Goal: Task Accomplishment & Management: Use online tool/utility

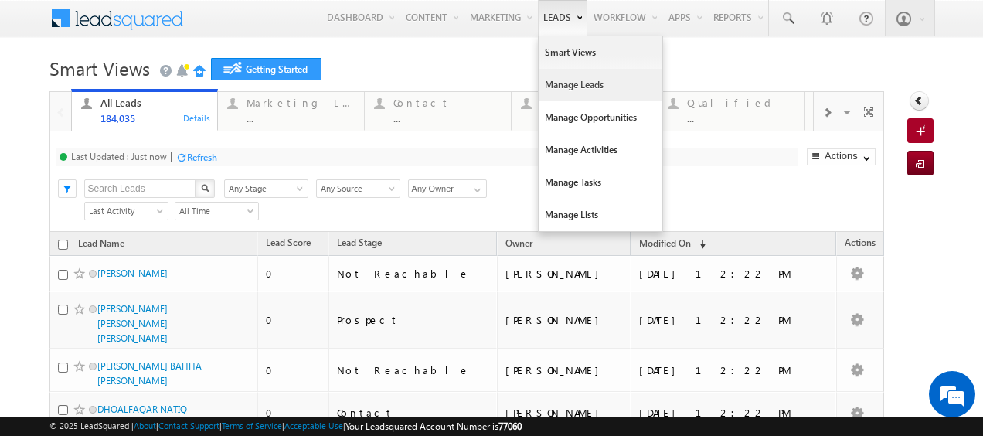
click at [551, 93] on link "Manage Leads" at bounding box center [601, 85] width 124 height 32
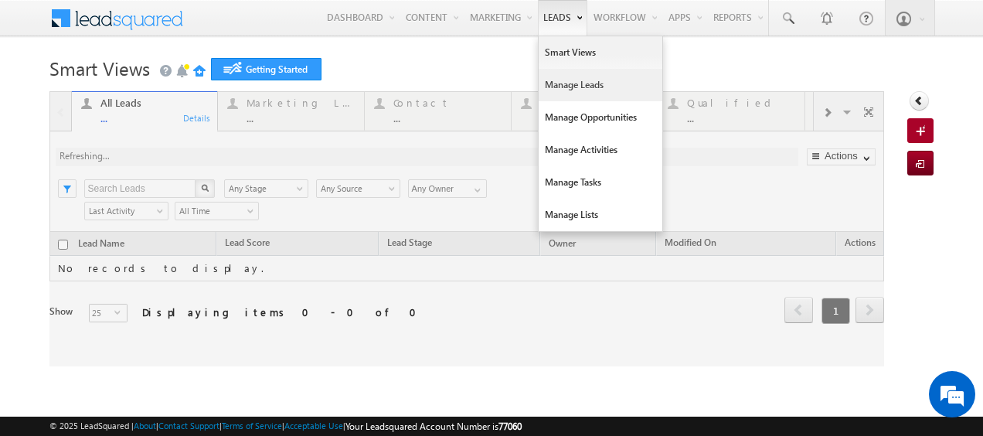
click at [546, 85] on link "Manage Leads" at bounding box center [601, 85] width 124 height 32
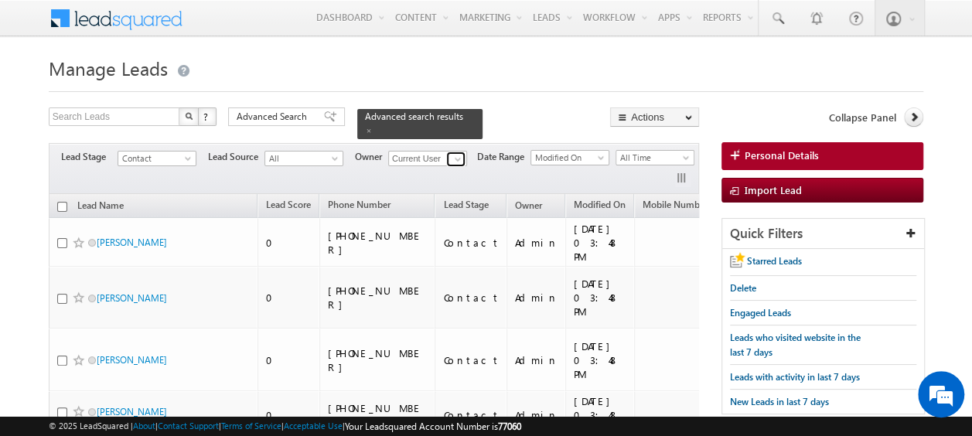
click at [453, 153] on span at bounding box center [457, 159] width 12 height 12
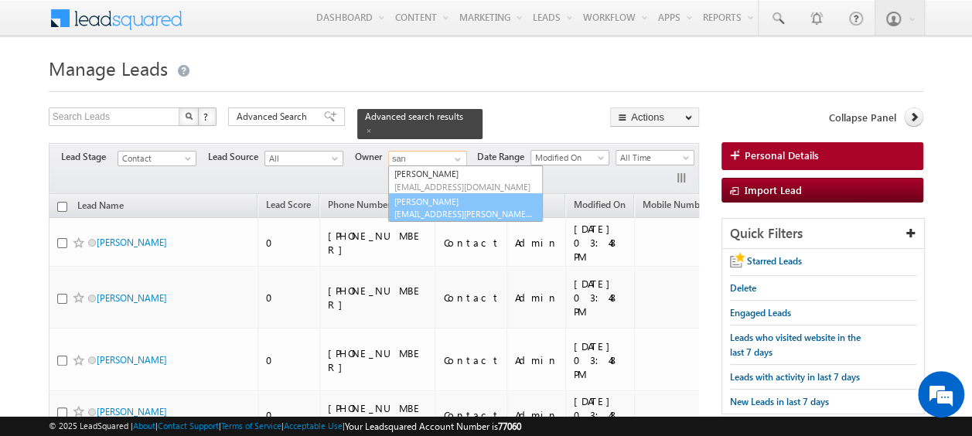
click at [441, 193] on link "[PERSON_NAME] [PERSON_NAME][EMAIL_ADDRESS][PERSON_NAME][DOMAIN_NAME]" at bounding box center [465, 207] width 155 height 29
type input "[PERSON_NAME]"
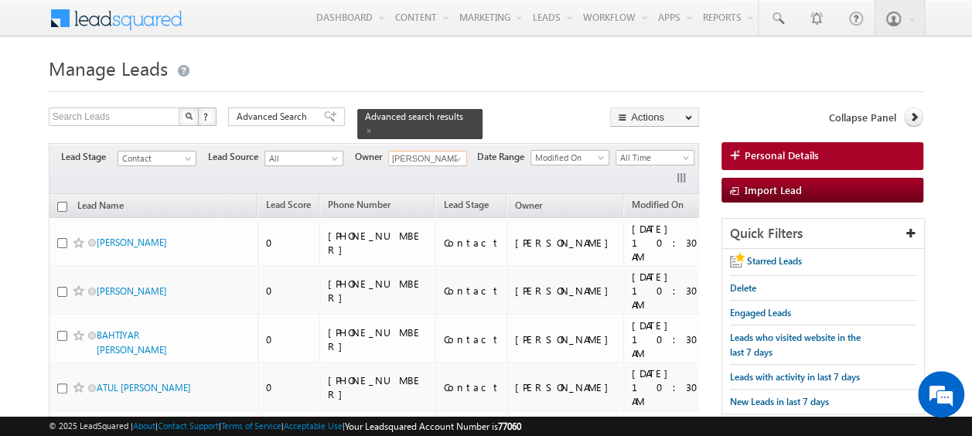
click at [62, 202] on input "checkbox" at bounding box center [62, 207] width 10 height 10
checkbox input "true"
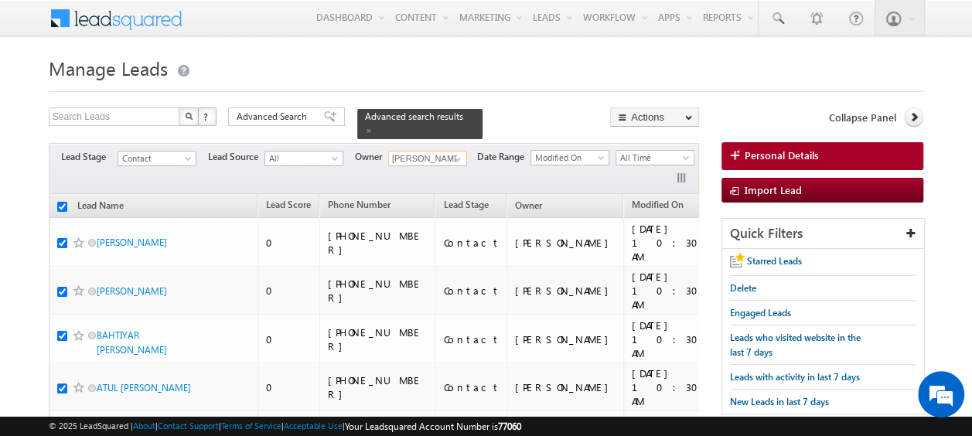
checkbox input "true"
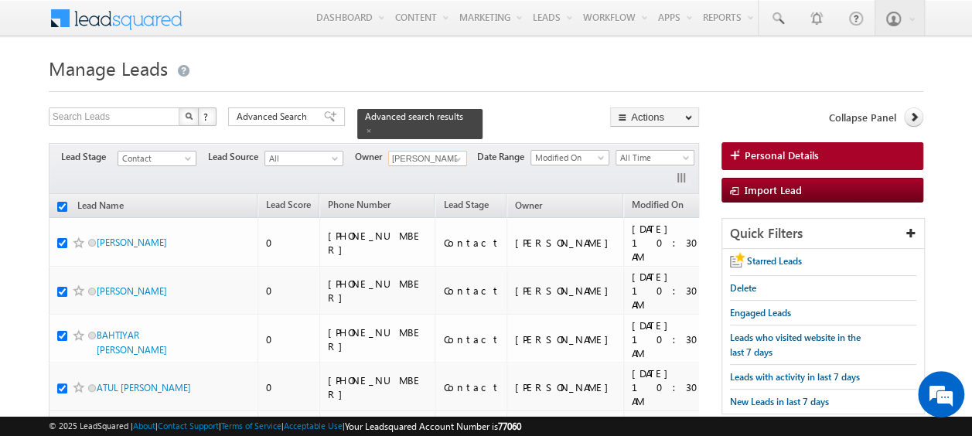
checkbox input "true"
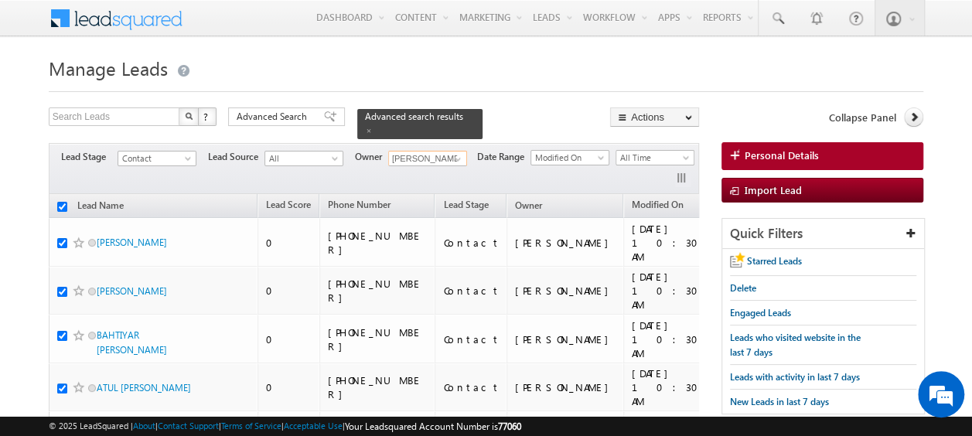
checkbox input "true"
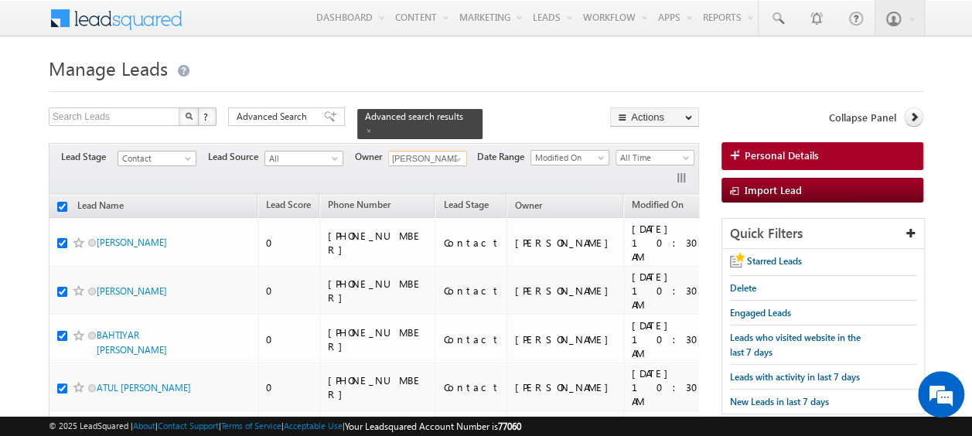
checkbox input "true"
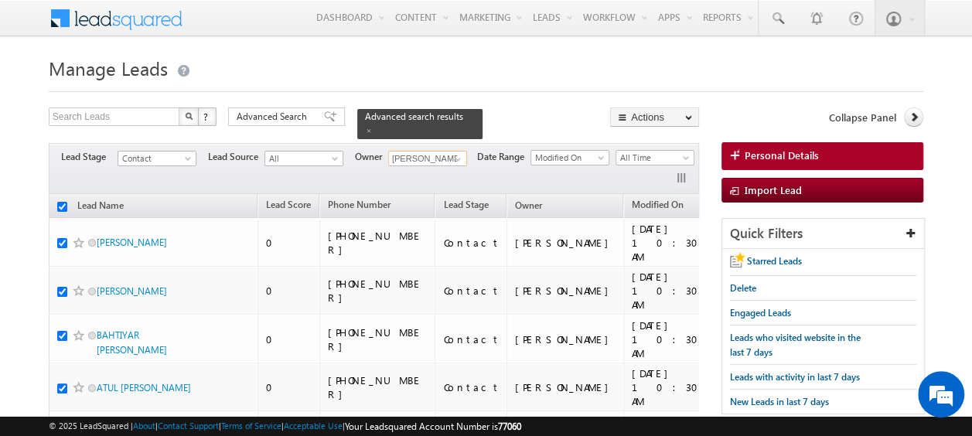
checkbox input "true"
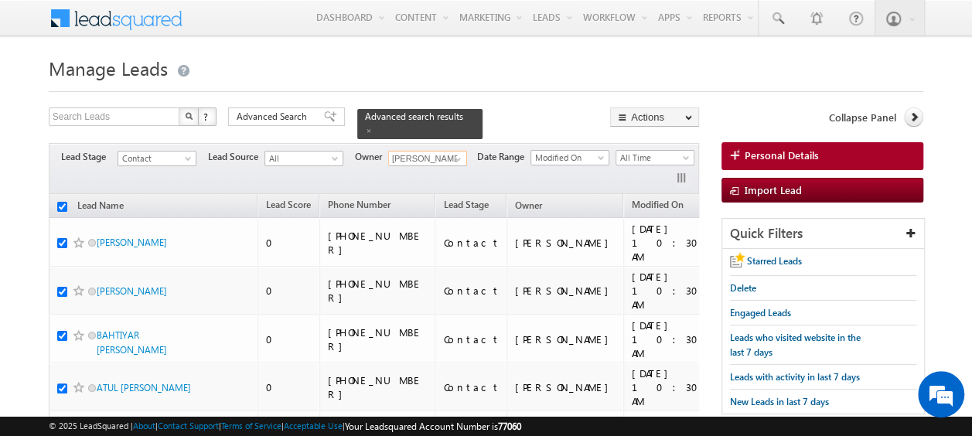
checkbox input "true"
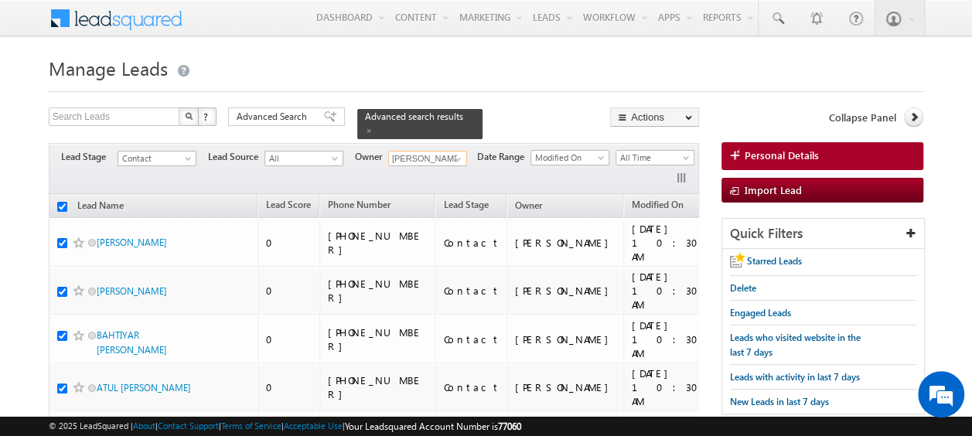
checkbox input "true"
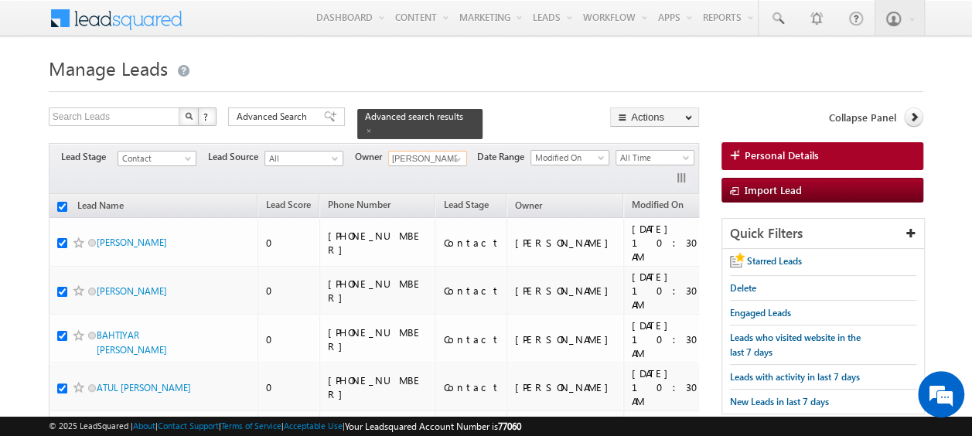
checkbox input "true"
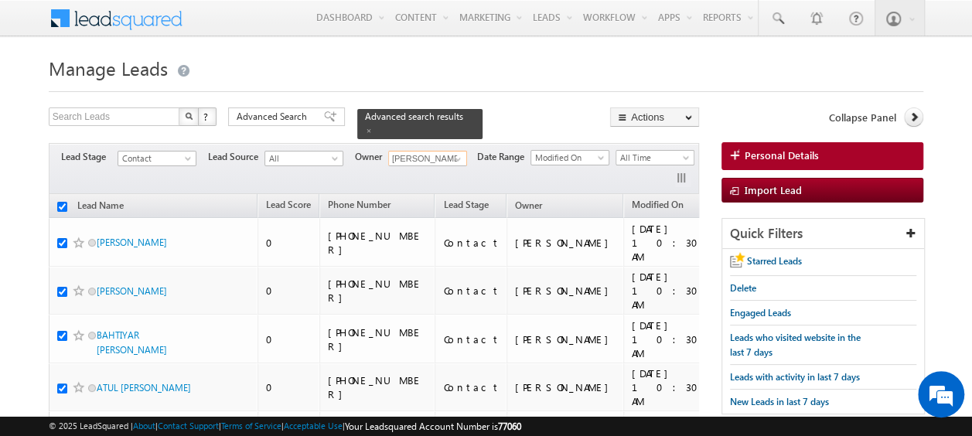
checkbox input "true"
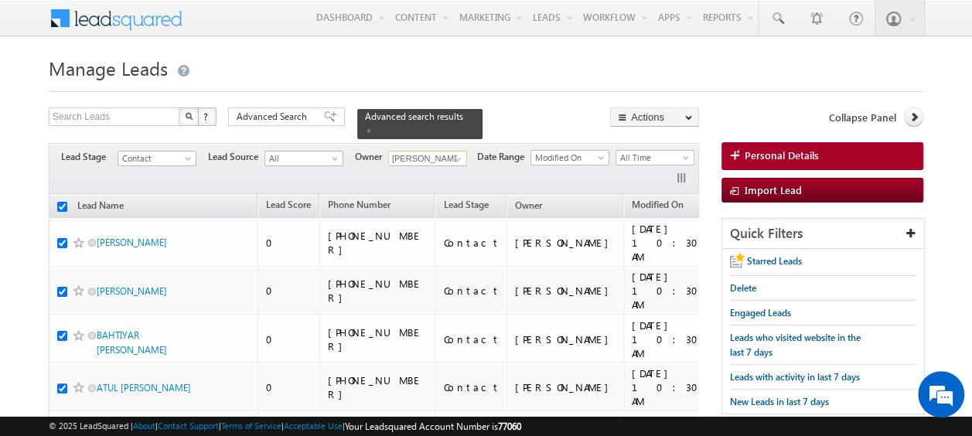
checkbox input "true"
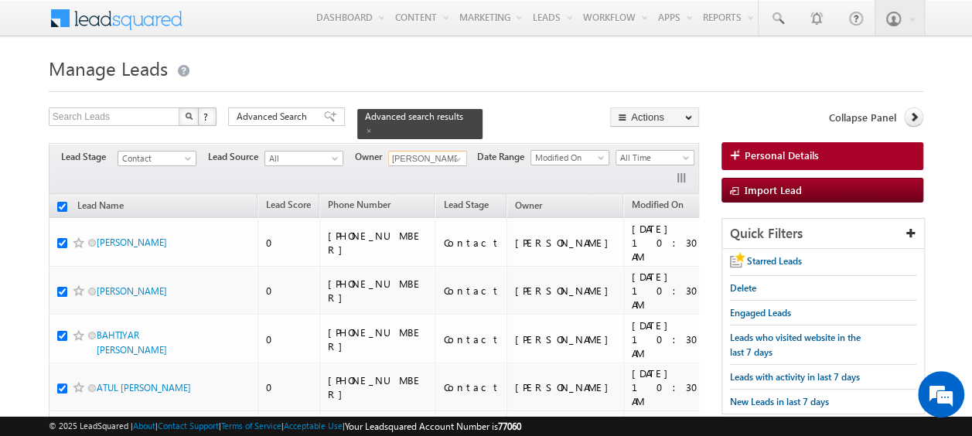
checkbox input "true"
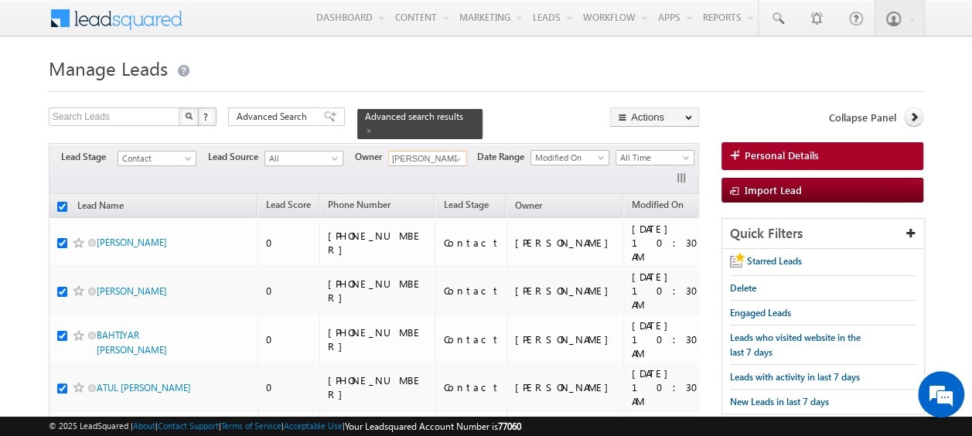
checkbox input "true"
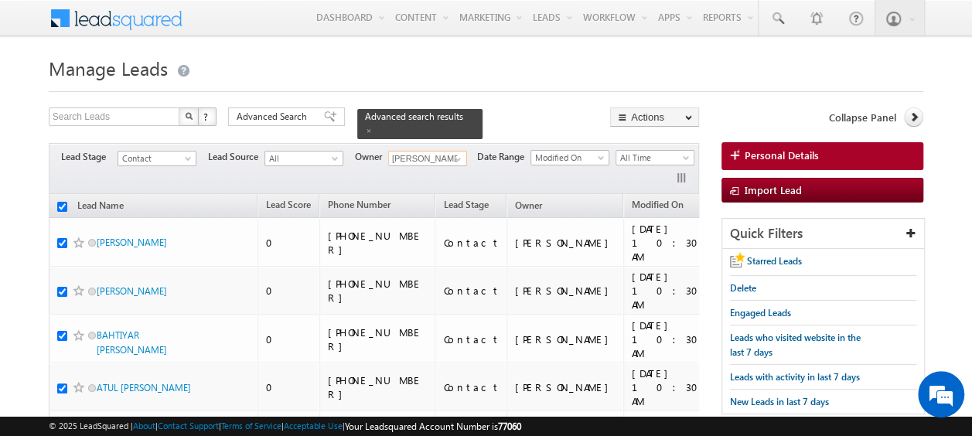
checkbox input "true"
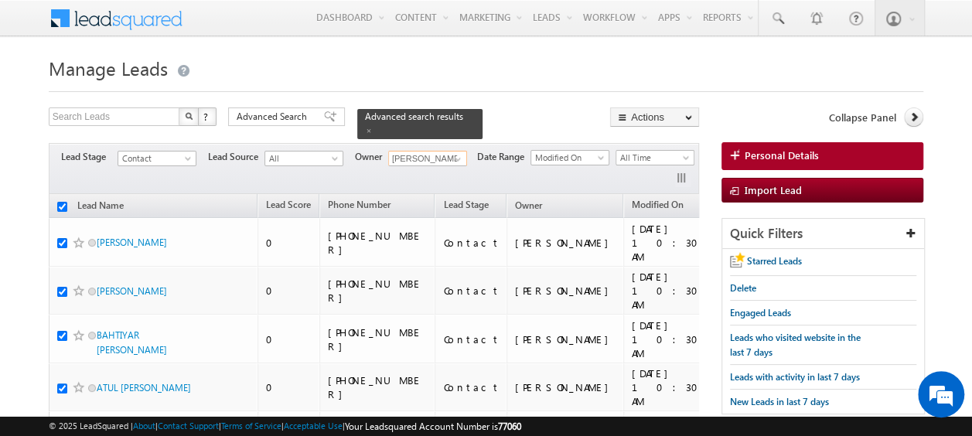
checkbox input "true"
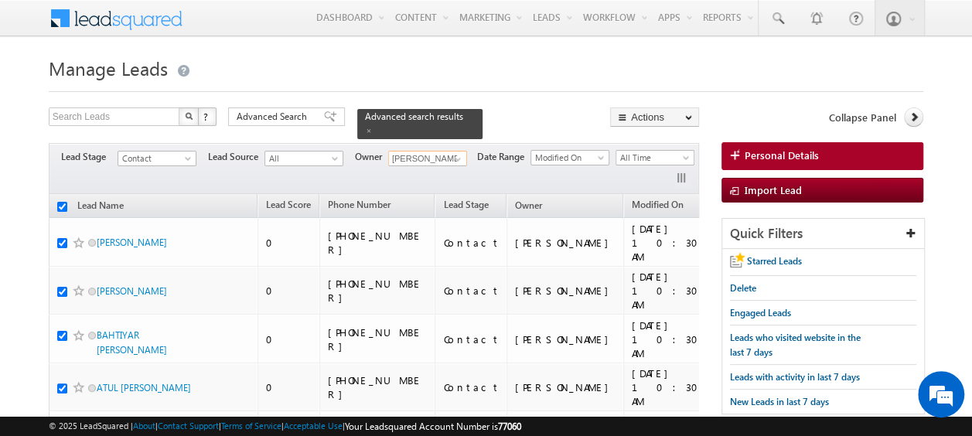
checkbox input "true"
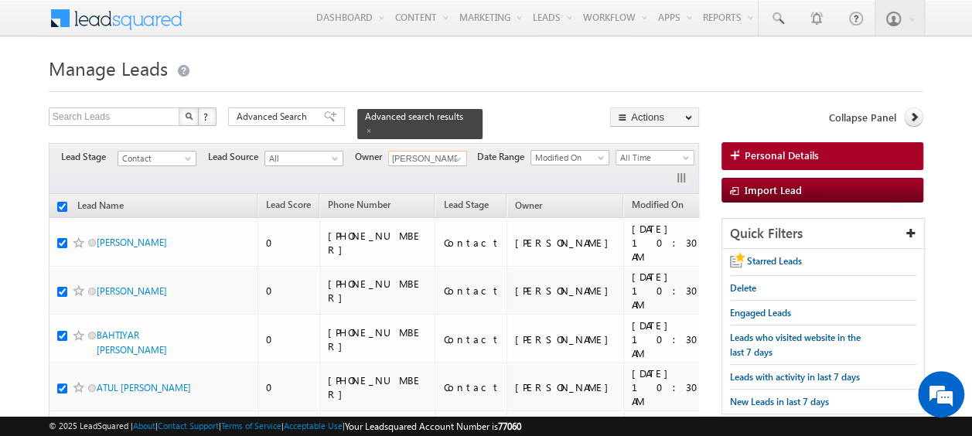
checkbox input "true"
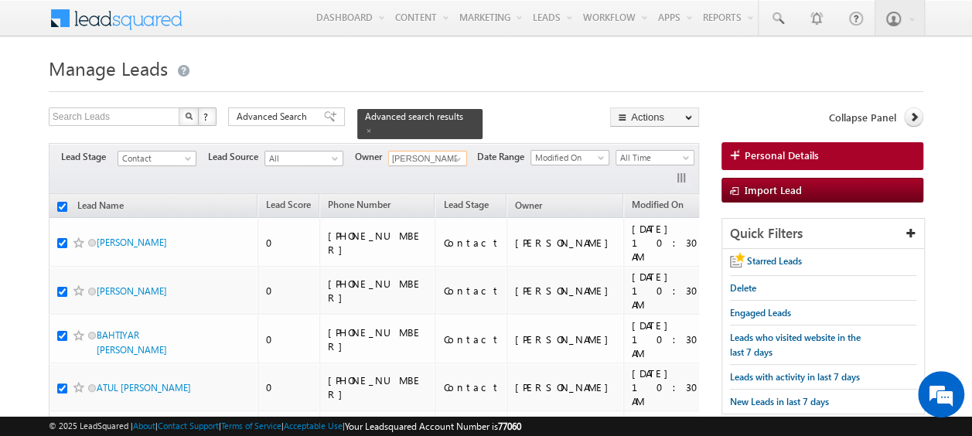
checkbox input "true"
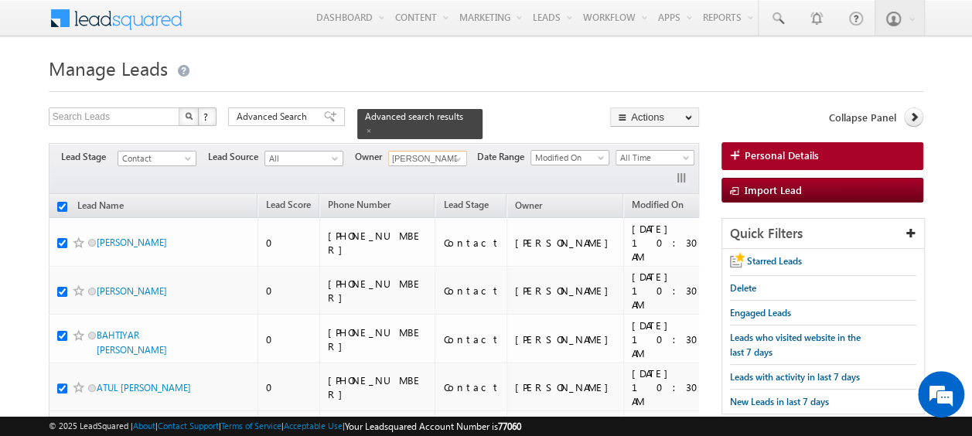
checkbox input "true"
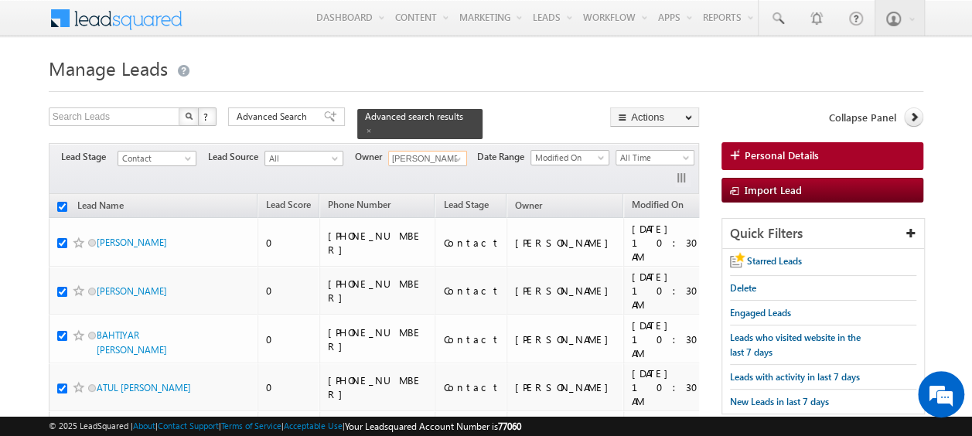
checkbox input "true"
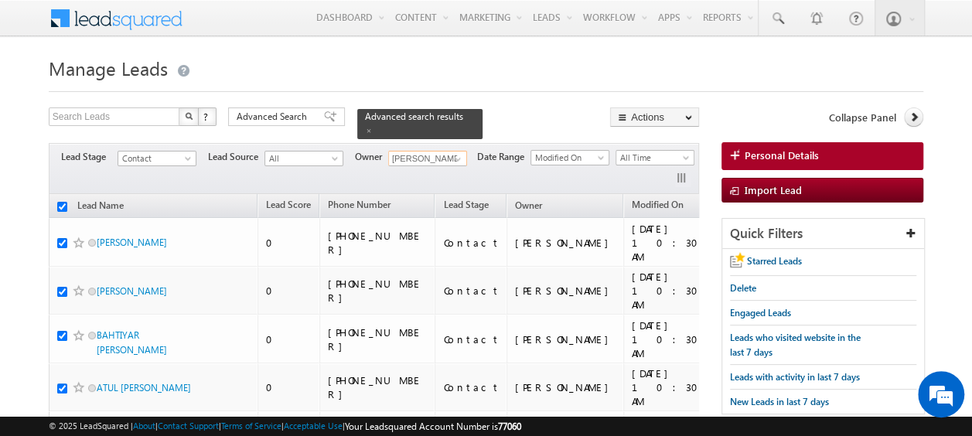
checkbox input "true"
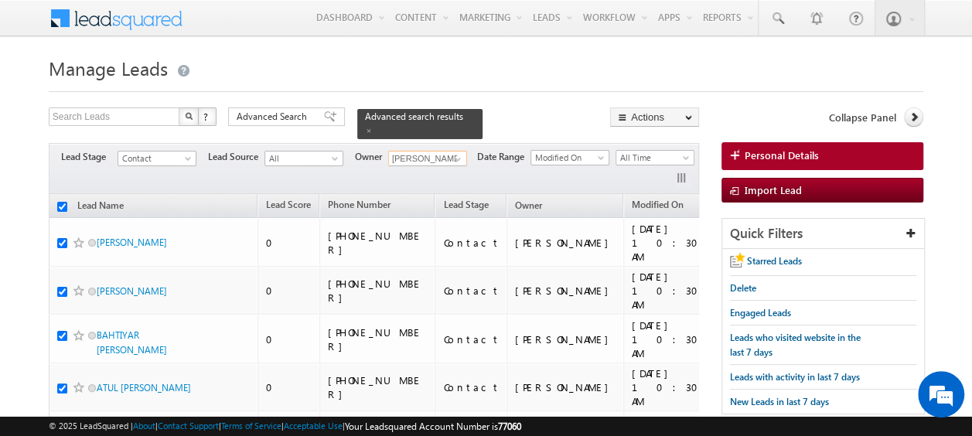
checkbox input "true"
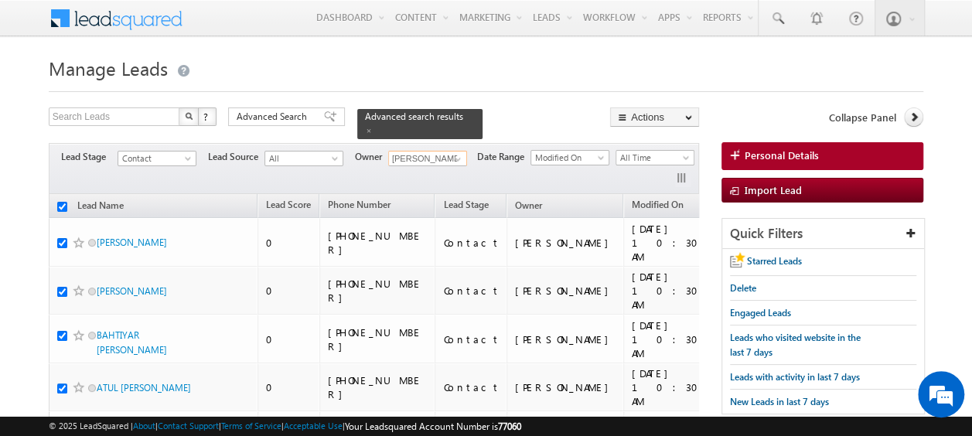
checkbox input "true"
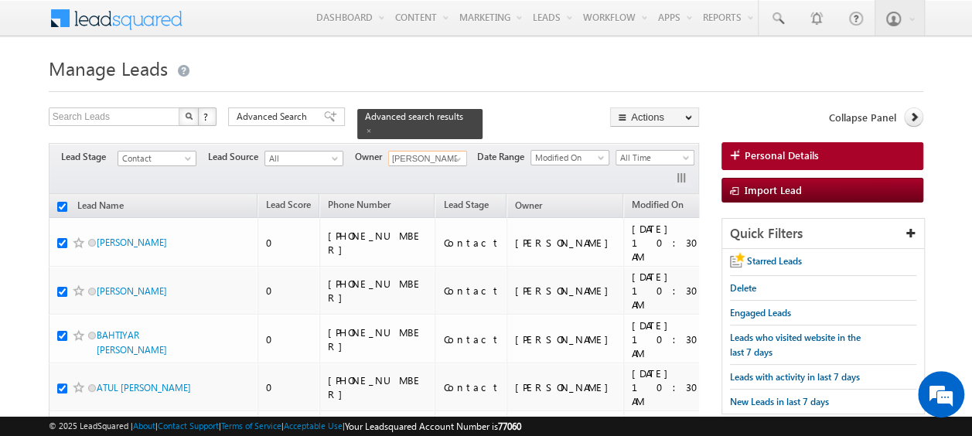
checkbox input "true"
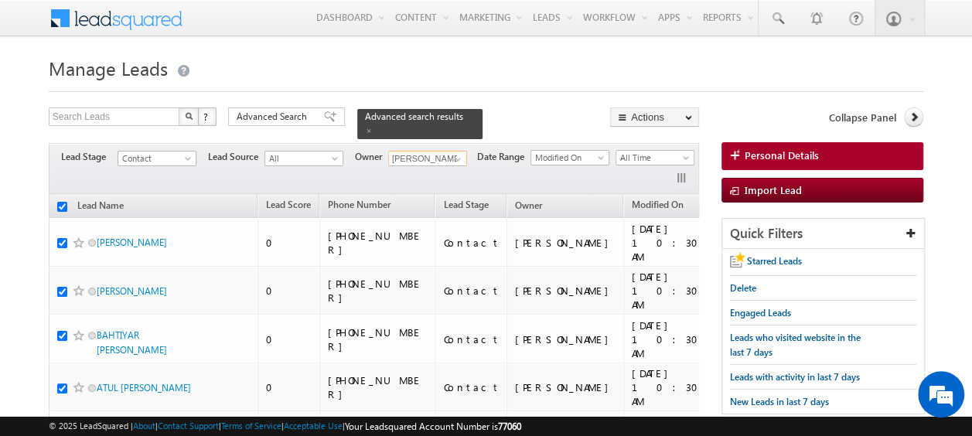
checkbox input "true"
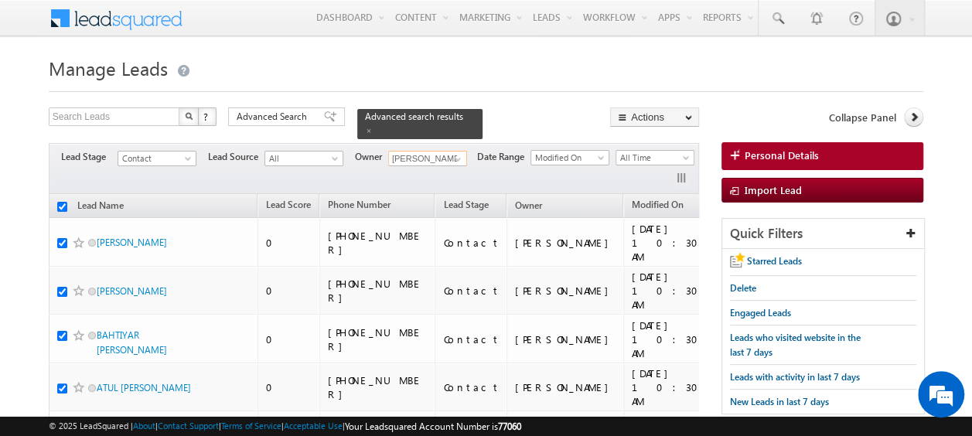
checkbox input "true"
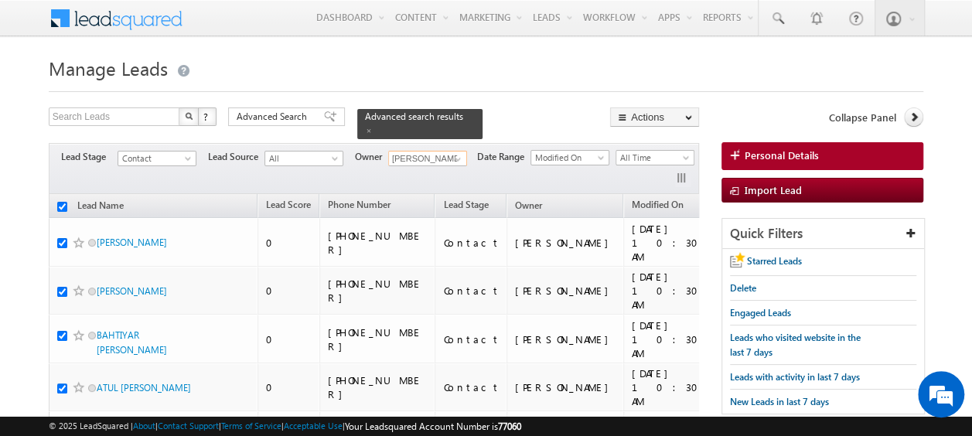
checkbox input "true"
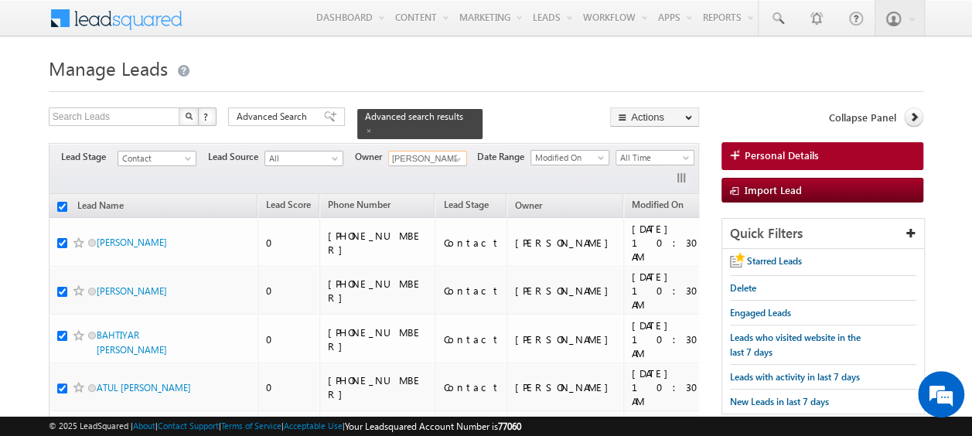
checkbox input "true"
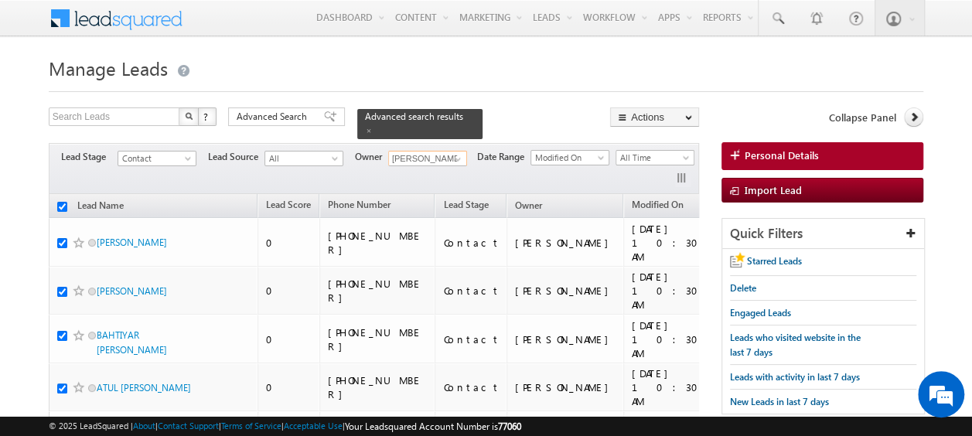
checkbox input "true"
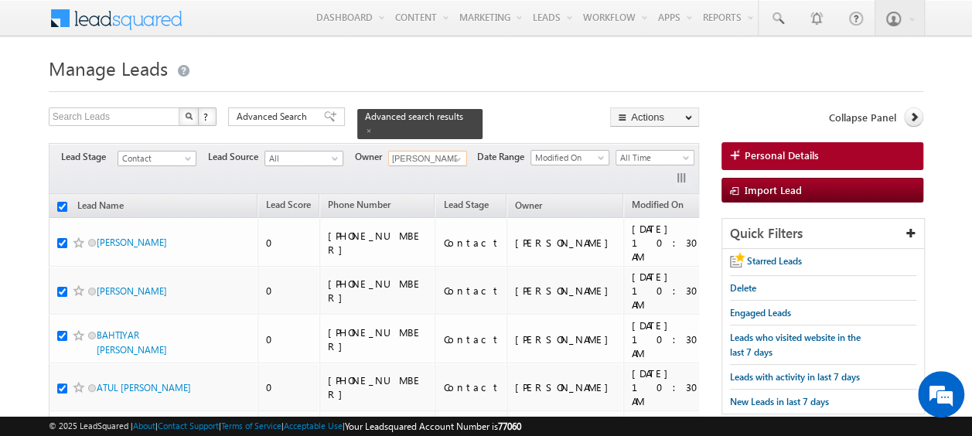
checkbox input "true"
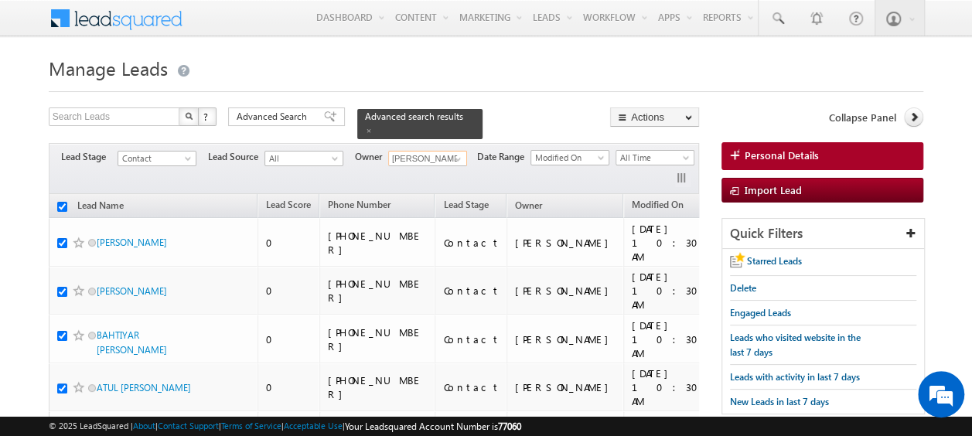
checkbox input "true"
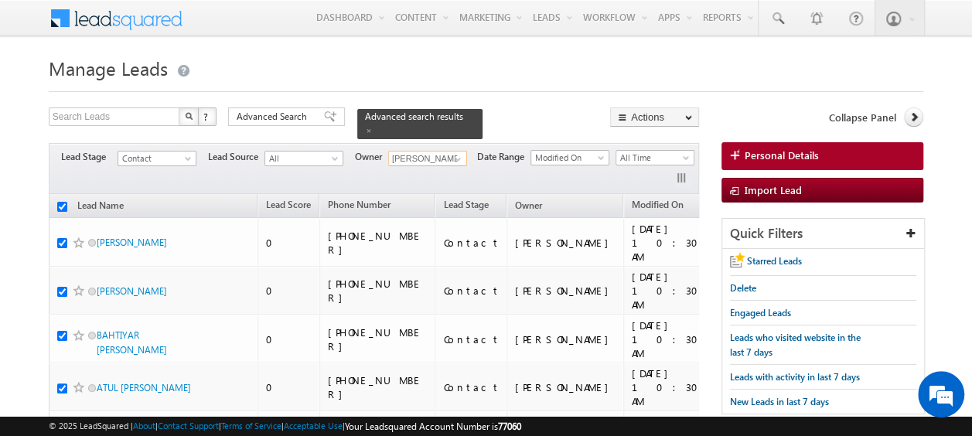
checkbox input "true"
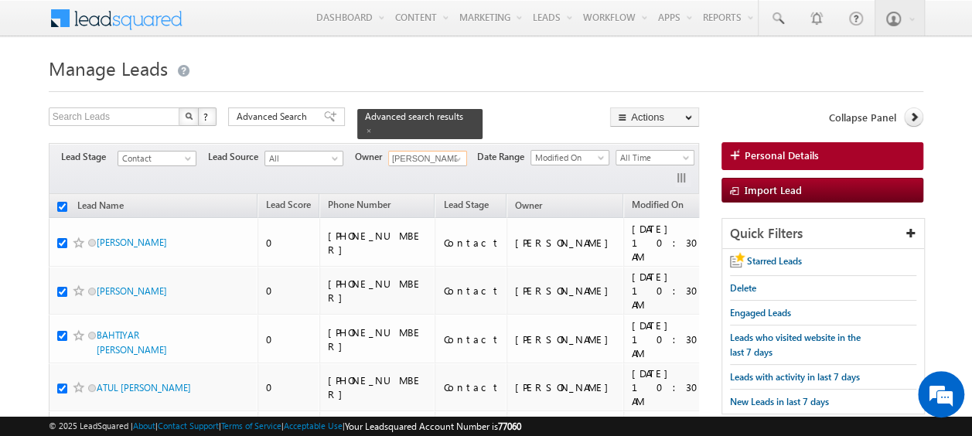
checkbox input "true"
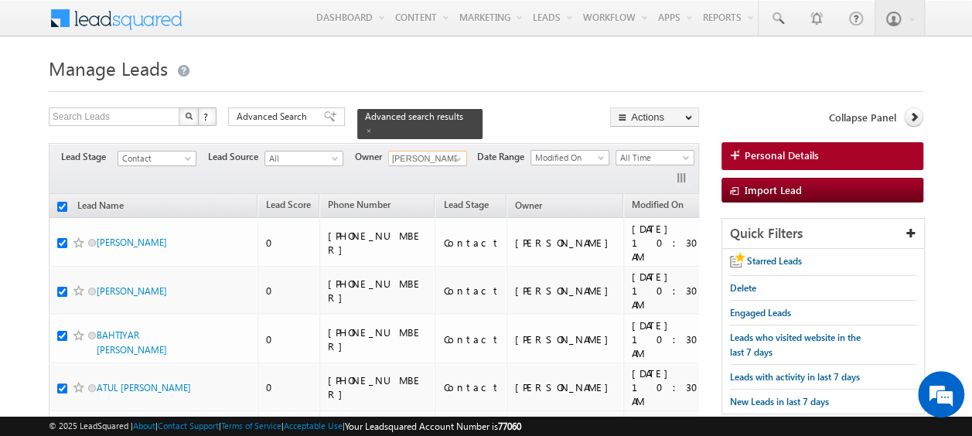
checkbox input "true"
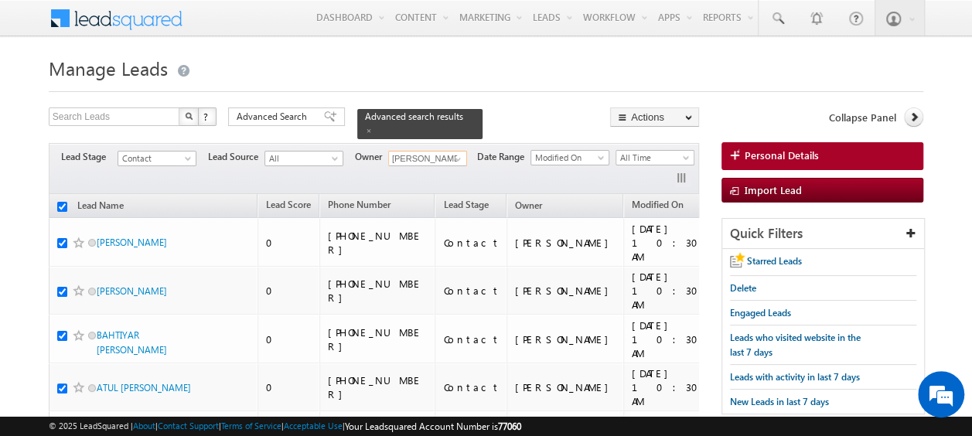
checkbox input "true"
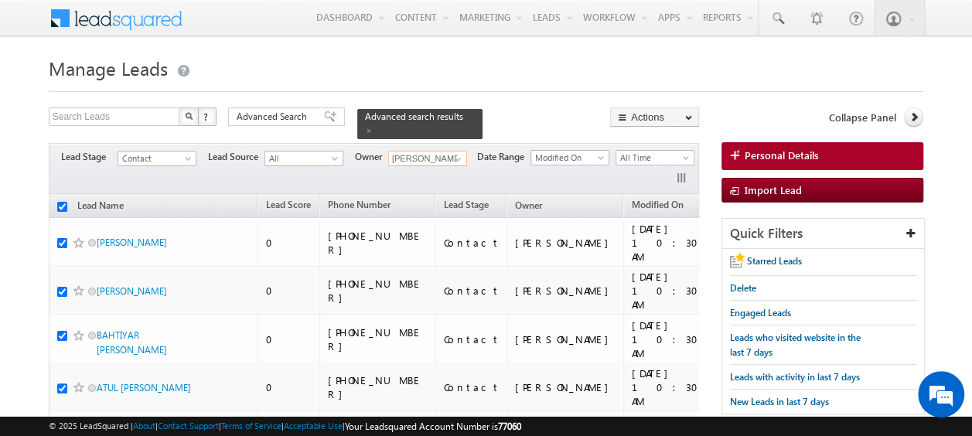
checkbox input "true"
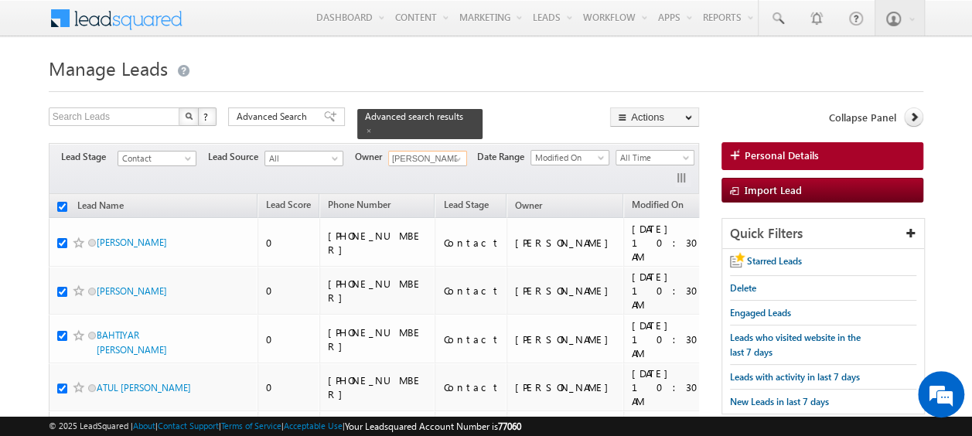
checkbox input "true"
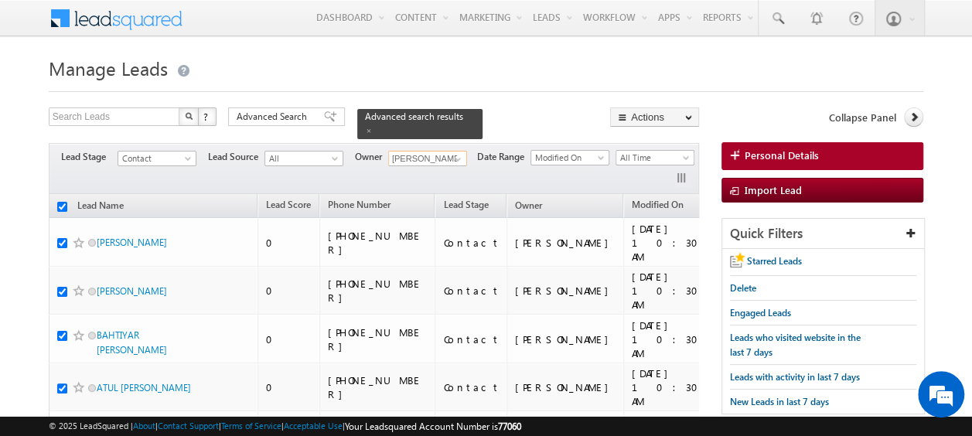
checkbox input "true"
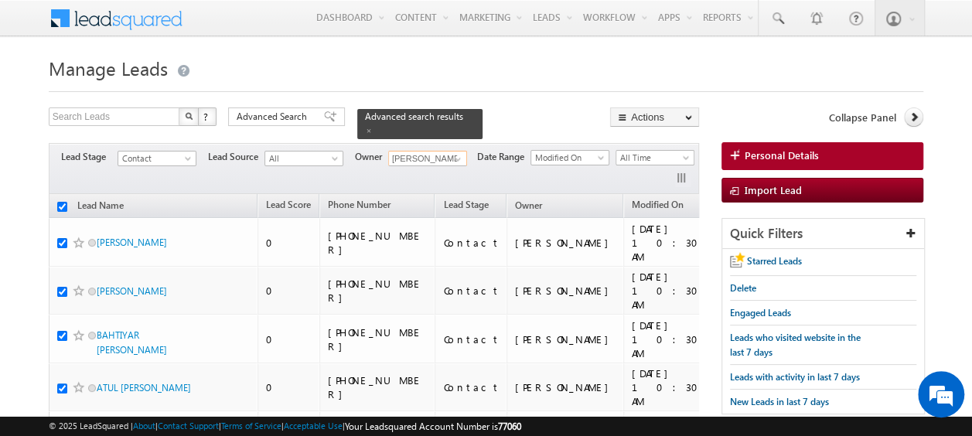
checkbox input "true"
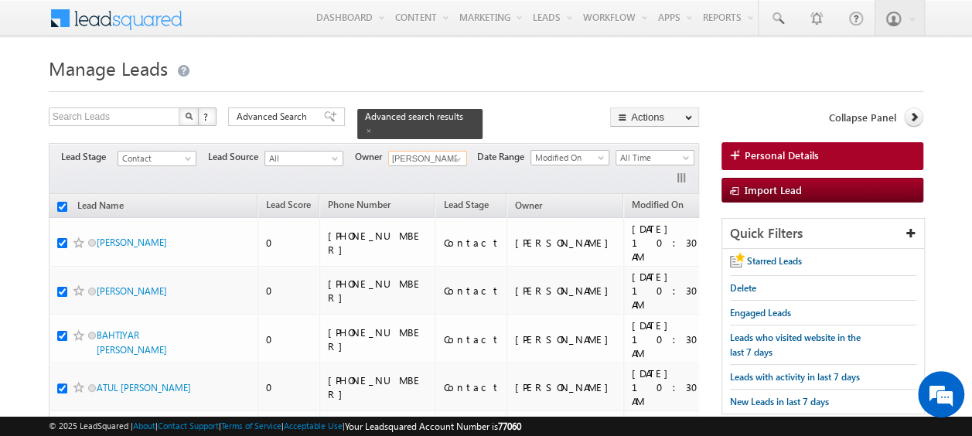
checkbox input "true"
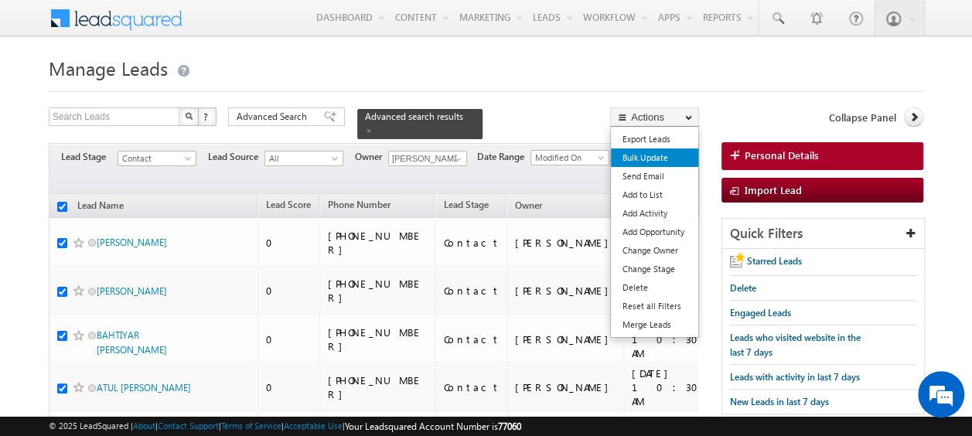
click at [652, 159] on link "Bulk Update" at bounding box center [654, 157] width 87 height 19
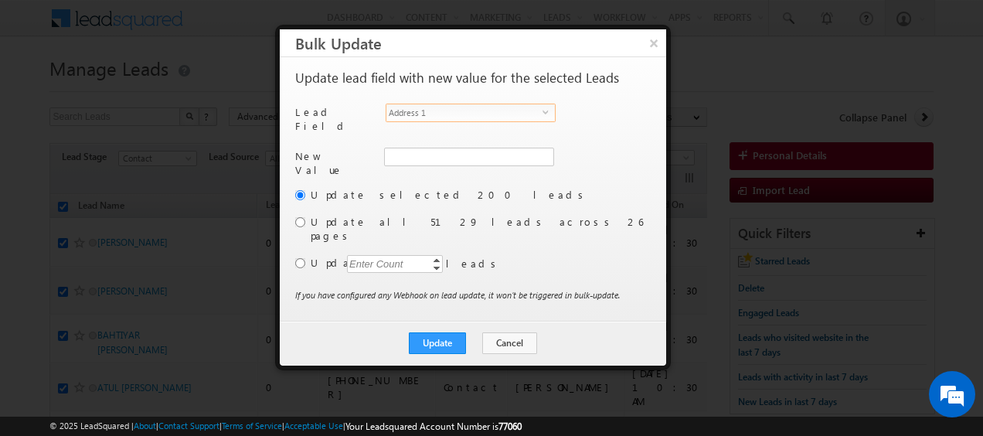
click at [527, 116] on span "Address 1" at bounding box center [465, 112] width 156 height 17
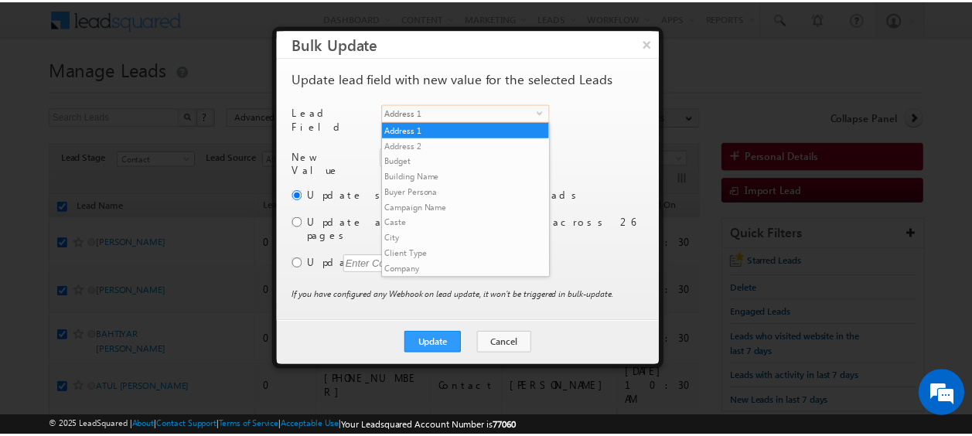
scroll to position [588, 0]
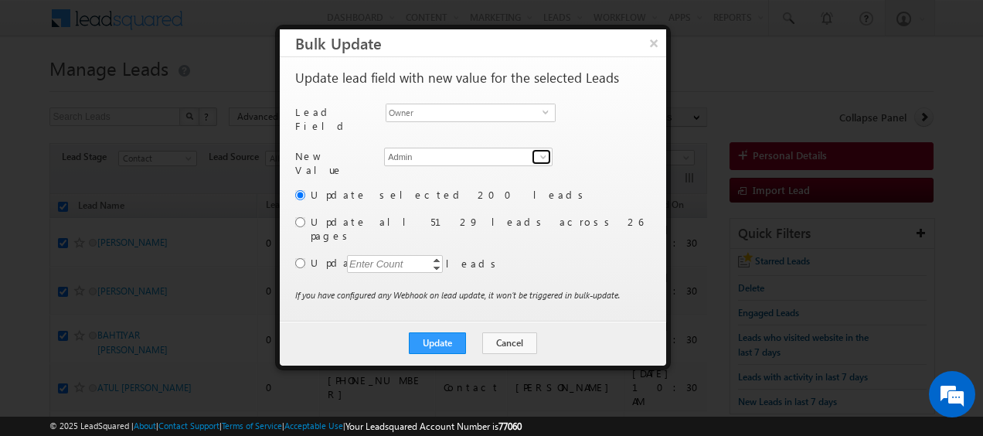
click at [545, 152] on span at bounding box center [543, 157] width 12 height 12
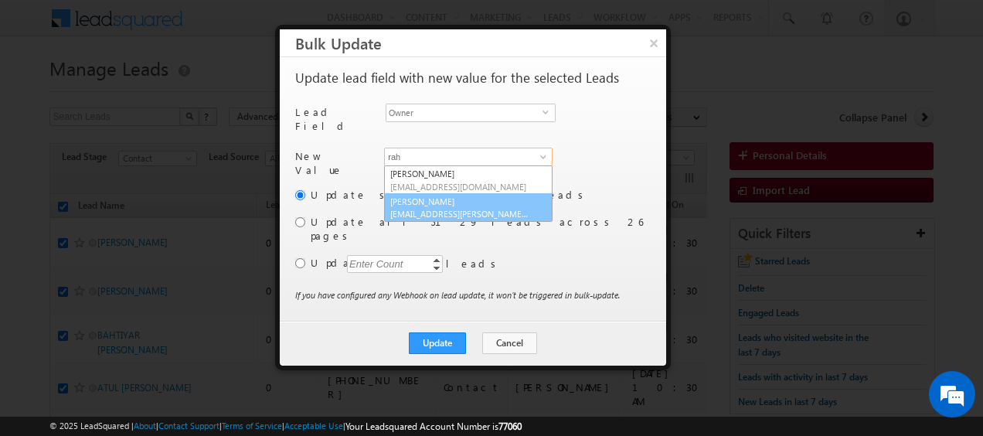
click at [444, 196] on link "[PERSON_NAME] [EMAIL_ADDRESS][PERSON_NAME][DOMAIN_NAME]" at bounding box center [468, 207] width 169 height 29
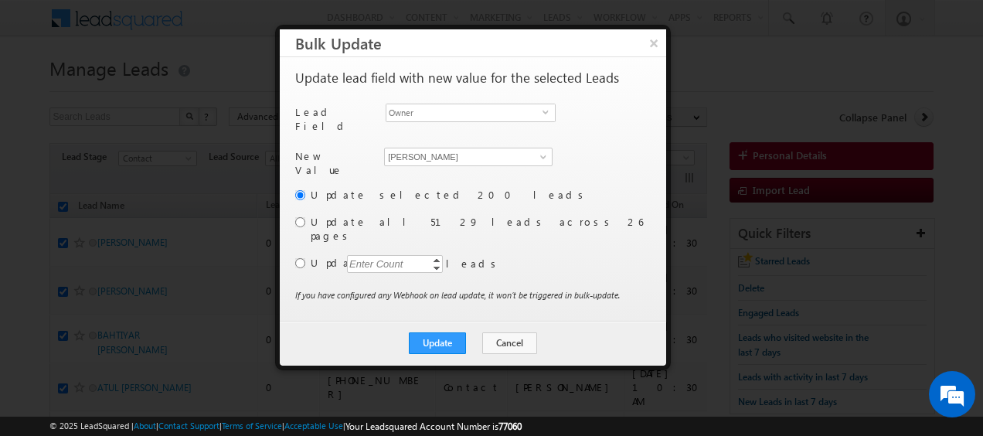
click at [379, 255] on div "Enter Count" at bounding box center [376, 264] width 59 height 18
click at [301, 258] on input "radio" at bounding box center [300, 263] width 10 height 10
click at [374, 255] on input "300" at bounding box center [395, 264] width 96 height 18
click at [453, 332] on button "Update" at bounding box center [437, 343] width 57 height 22
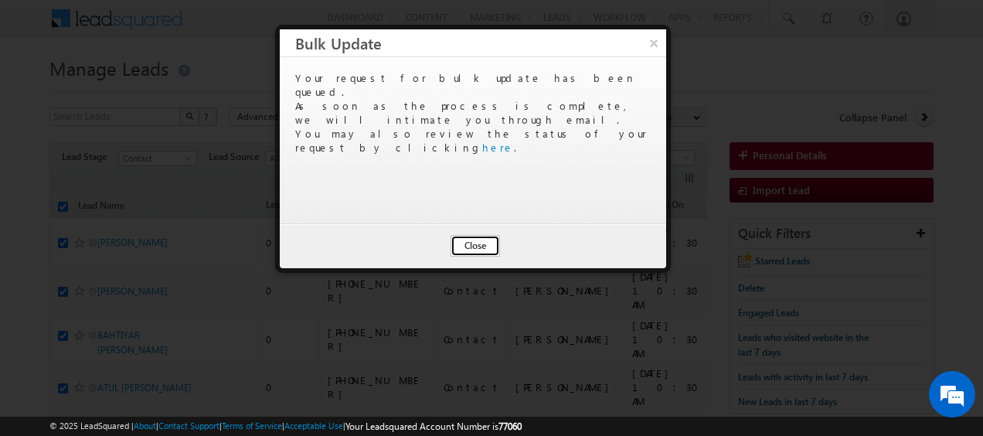
click at [476, 237] on button "Close" at bounding box center [475, 246] width 49 height 22
